Goal: Task Accomplishment & Management: Complete application form

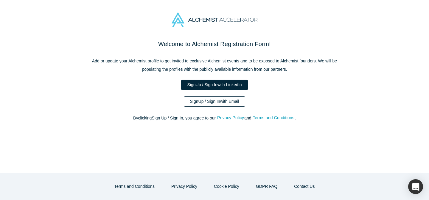
click at [191, 104] on link "Sign Up / Sign In with Email" at bounding box center [215, 101] width 62 height 10
